Goal: Transaction & Acquisition: Download file/media

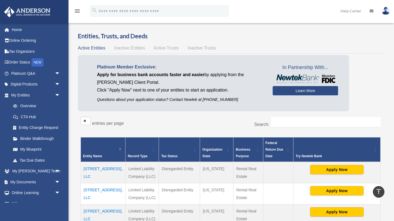
scroll to position [264, 0]
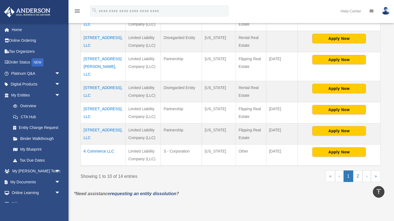
scroll to position [212, 0]
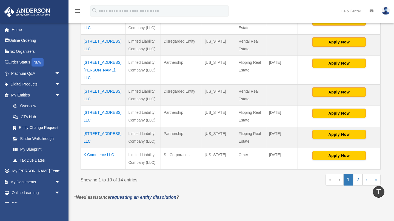
click at [95, 112] on td "[STREET_ADDRESS], LLC" at bounding box center [103, 115] width 45 height 21
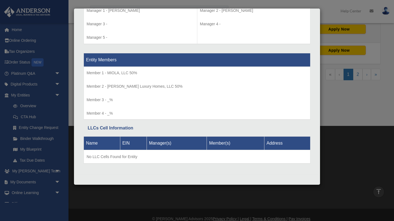
scroll to position [317, 0]
click at [356, 113] on div "Details × Articles Sent Organizational Date" at bounding box center [197, 110] width 394 height 221
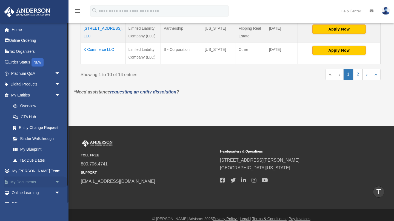
click at [22, 182] on link "My Documents arrow_drop_down" at bounding box center [36, 181] width 65 height 11
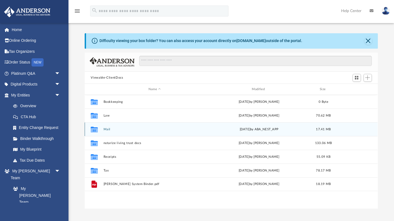
scroll to position [125, 293]
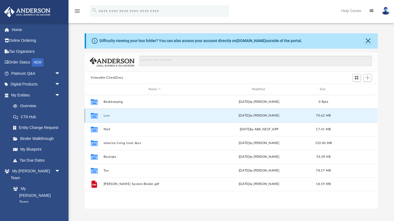
click at [104, 115] on button "Law" at bounding box center [155, 116] width 102 height 4
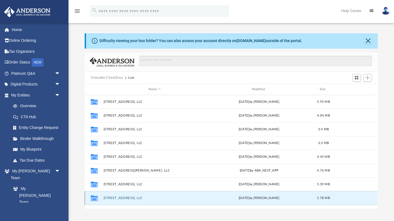
click at [117, 198] on button "[STREET_ADDRESS], LLC" at bounding box center [155, 198] width 102 height 4
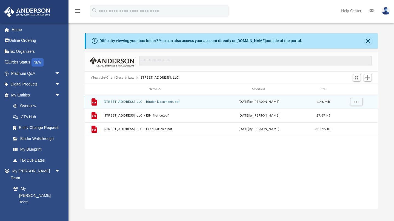
click at [147, 103] on div "File 6604 Chevy Chase Ave, LLC - Binder Documents.pdf today by Brandi Williamso…" at bounding box center [231, 102] width 293 height 14
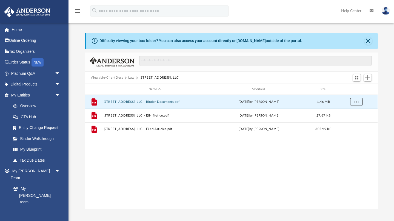
click at [354, 101] on button "More options" at bounding box center [357, 102] width 13 height 8
click at [350, 122] on li "Download" at bounding box center [352, 121] width 16 height 6
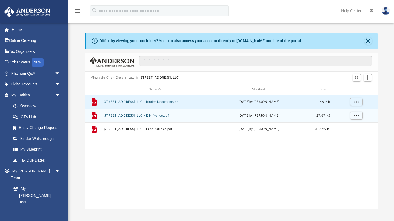
click at [229, 116] on div "today by Brandi Williamson" at bounding box center [259, 115] width 102 height 5
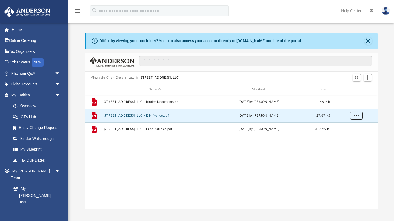
click at [355, 117] on span "More options" at bounding box center [357, 115] width 4 height 3
click at [351, 135] on li "Download" at bounding box center [352, 135] width 16 height 6
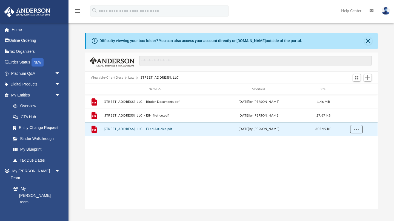
click at [356, 128] on span "More options" at bounding box center [357, 128] width 4 height 3
click at [351, 149] on li "Download" at bounding box center [352, 149] width 16 height 6
